Goal: Find specific page/section: Locate a particular part of the current website

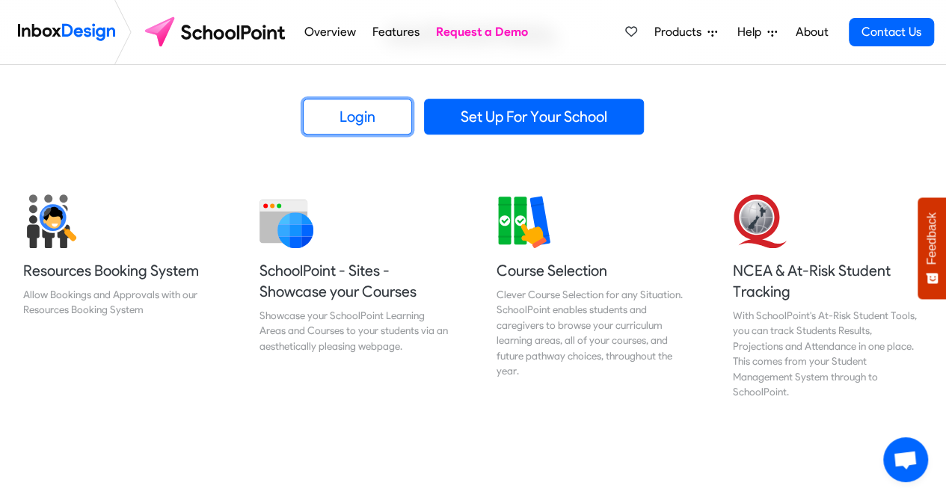
scroll to position [469, 0]
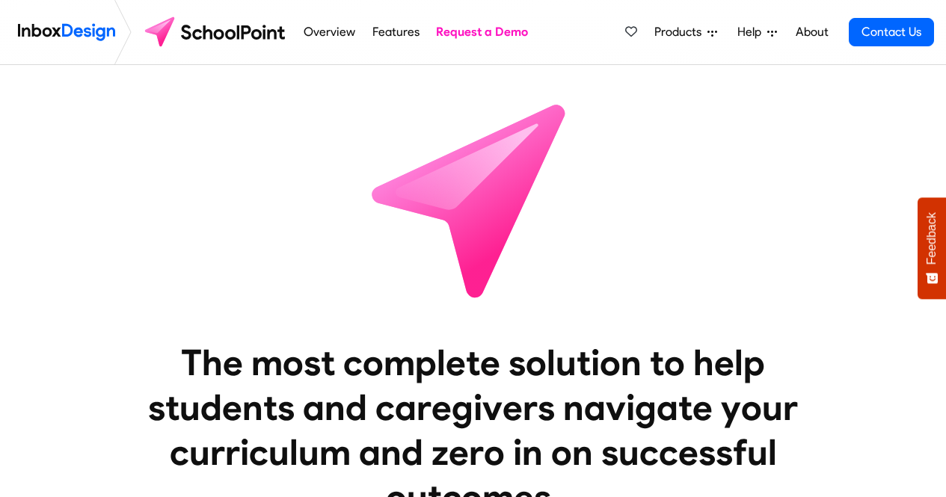
scroll to position [455, 0]
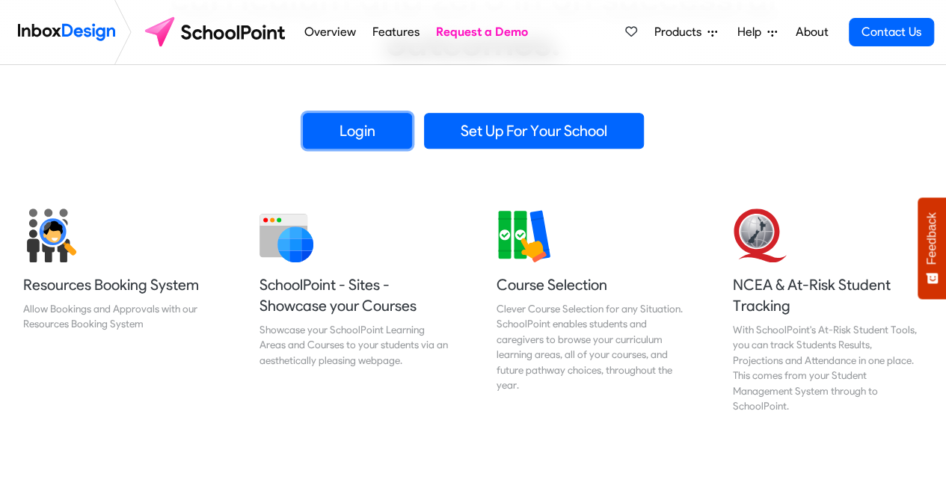
click at [347, 131] on link "Login" at bounding box center [357, 131] width 109 height 36
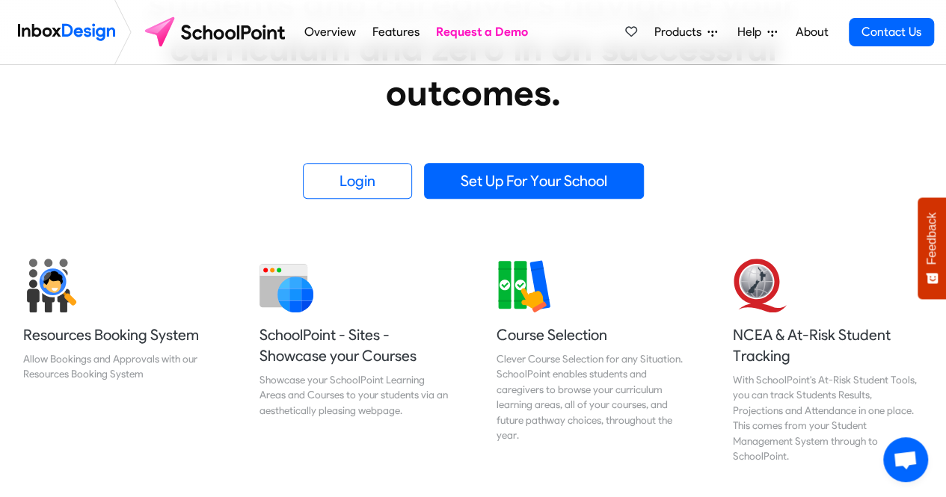
scroll to position [405, 0]
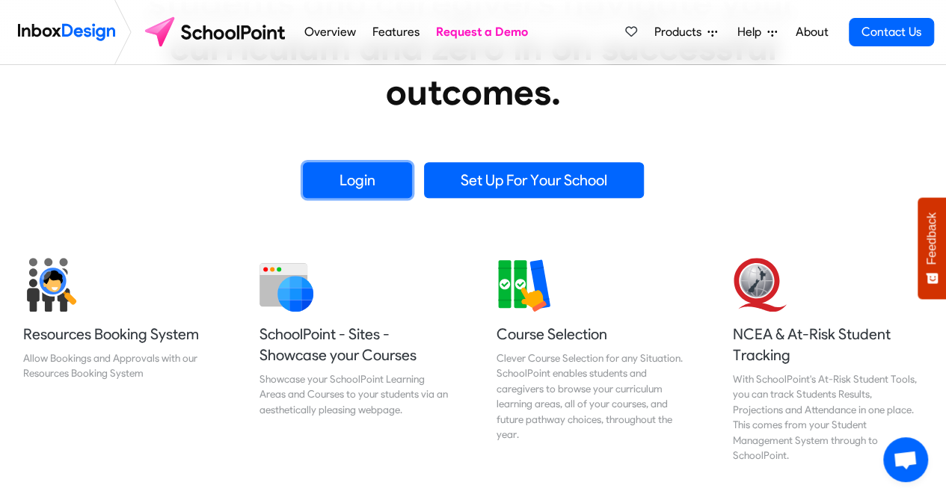
click at [367, 186] on link "Login" at bounding box center [357, 180] width 109 height 36
